Goal: Navigation & Orientation: Find specific page/section

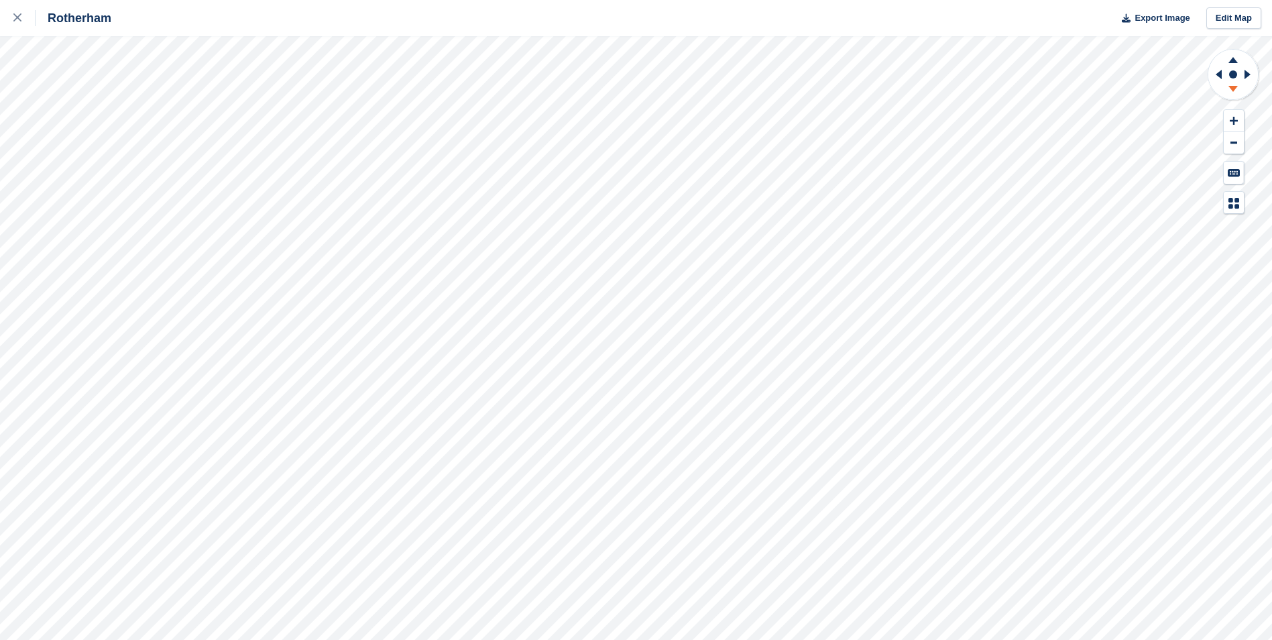
click at [1231, 87] on icon at bounding box center [1233, 89] width 9 height 6
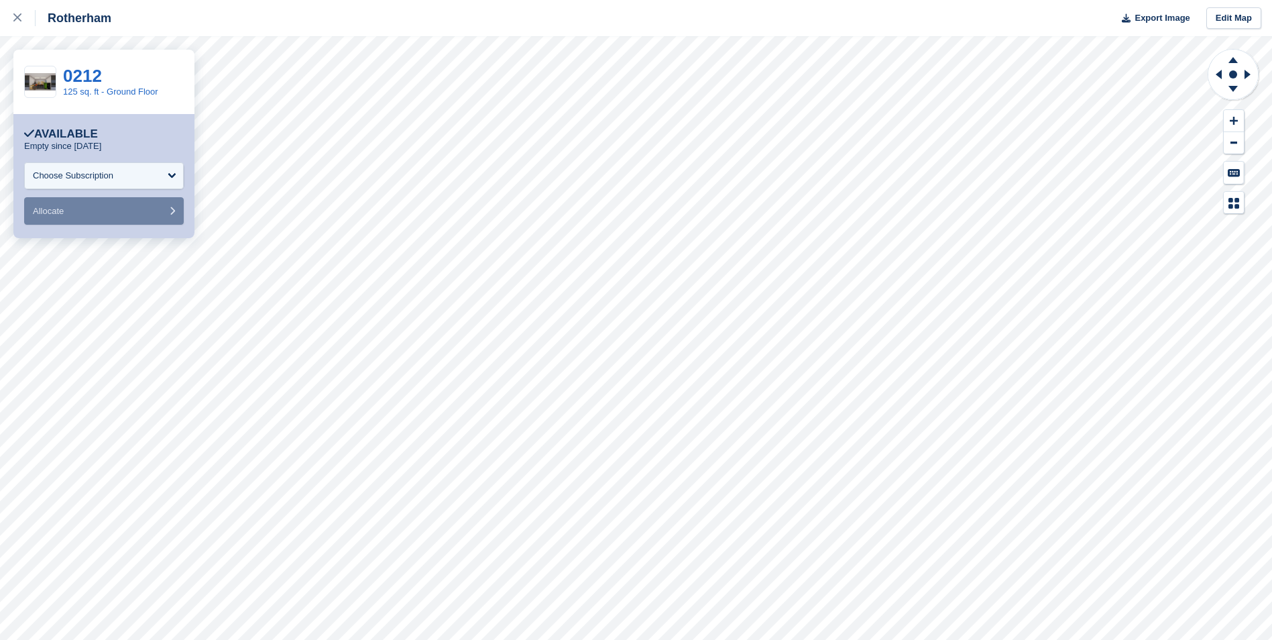
click at [516, 15] on div "Rotherham Export Image Edit Map" at bounding box center [636, 18] width 1272 height 36
click at [8, 17] on link at bounding box center [18, 18] width 36 height 36
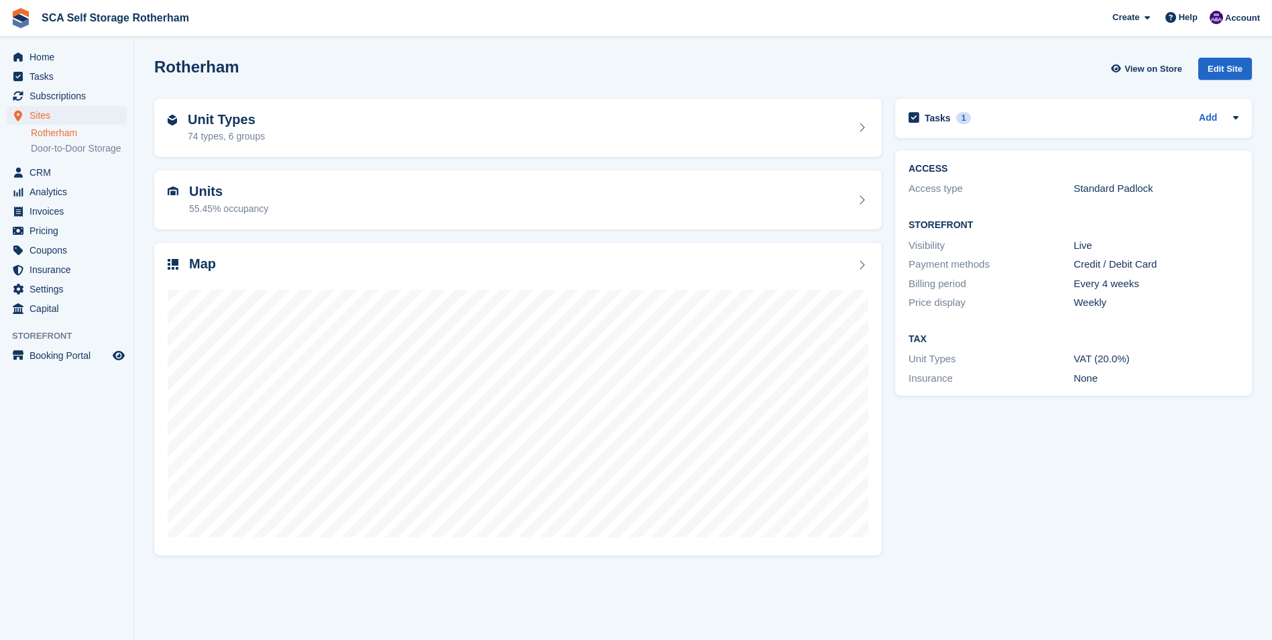
click at [1238, 22] on span "Account" at bounding box center [1242, 17] width 35 height 13
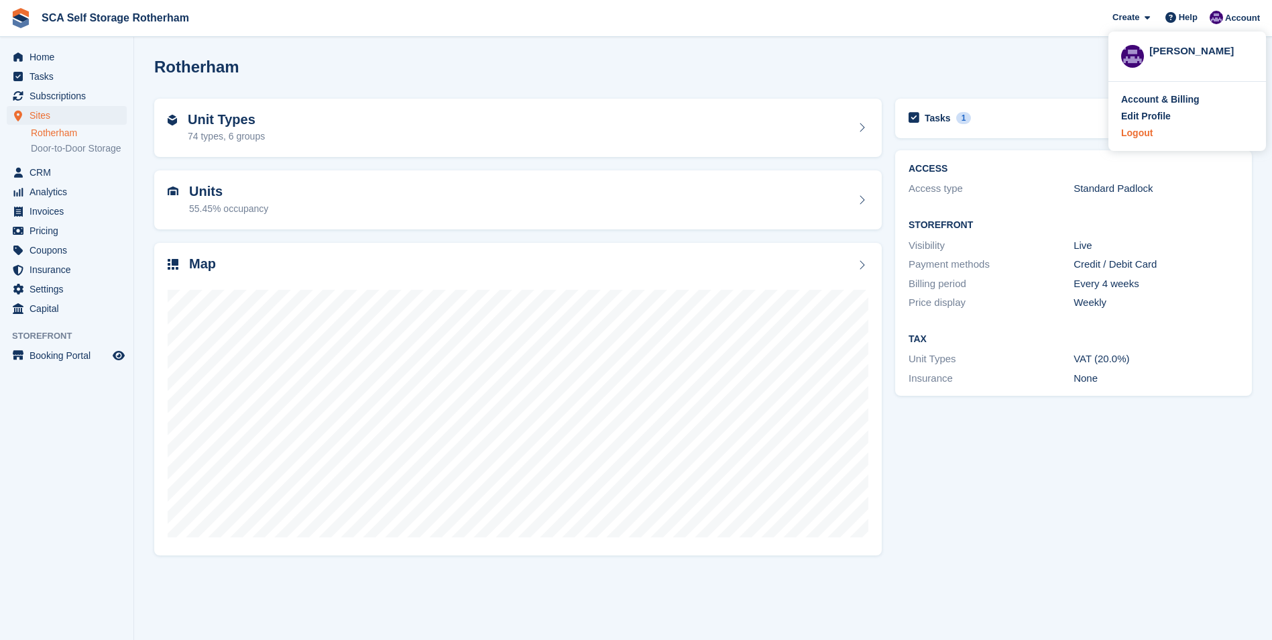
click at [1131, 127] on div "Logout" at bounding box center [1137, 133] width 32 height 14
